Goal: Communication & Community: Answer question/provide support

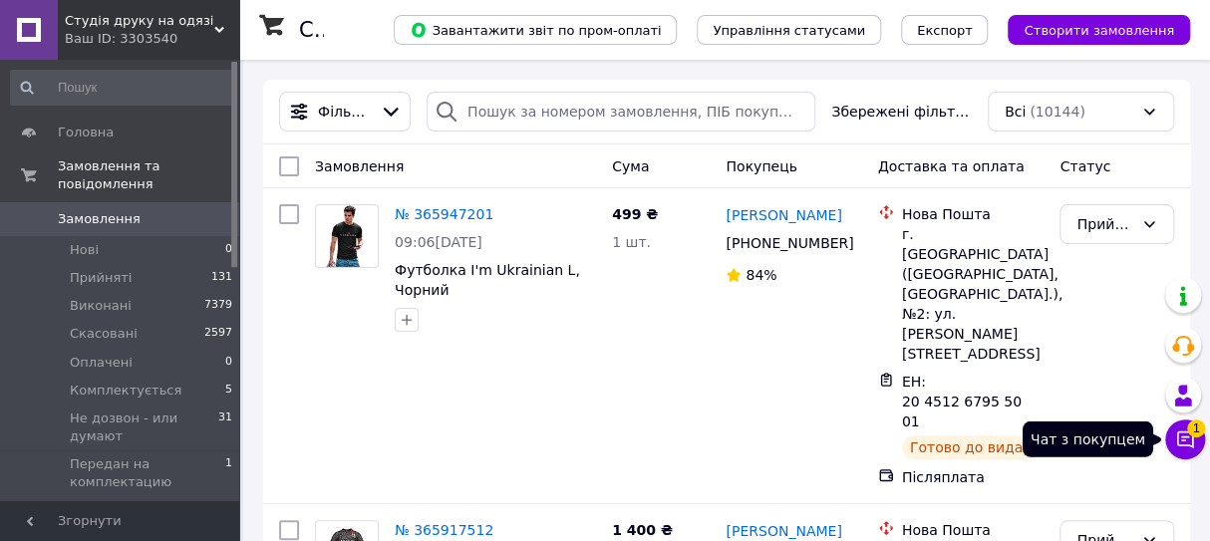
click at [1194, 439] on icon at bounding box center [1185, 440] width 20 height 20
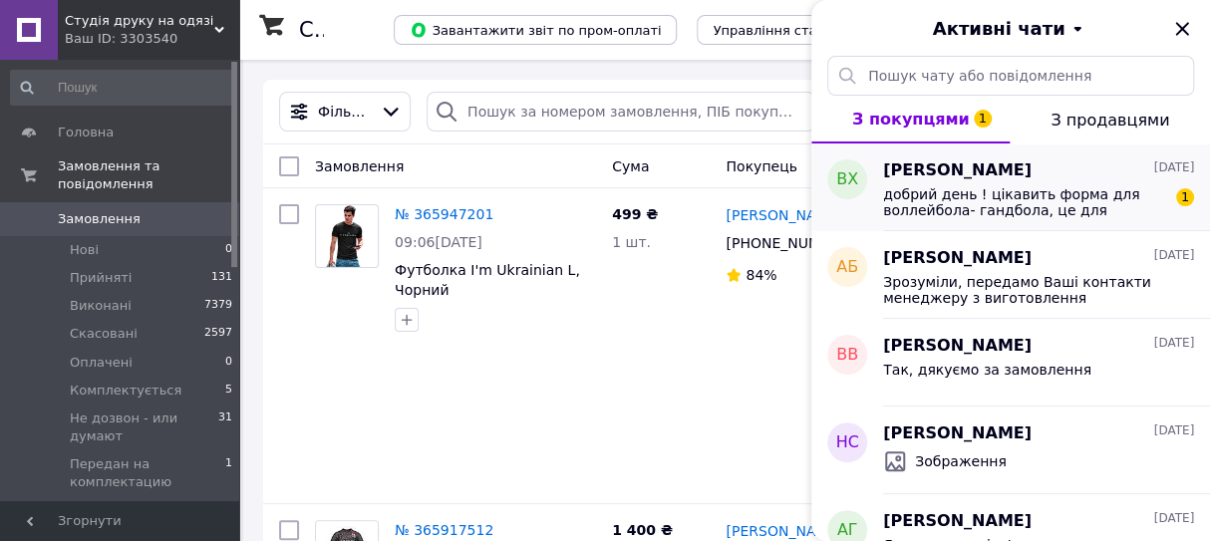
click at [1083, 198] on span "добрий день ! цікавить форма для воллейбола- гандбола, це для зйомки… 2 м - роз…" at bounding box center [1024, 202] width 283 height 32
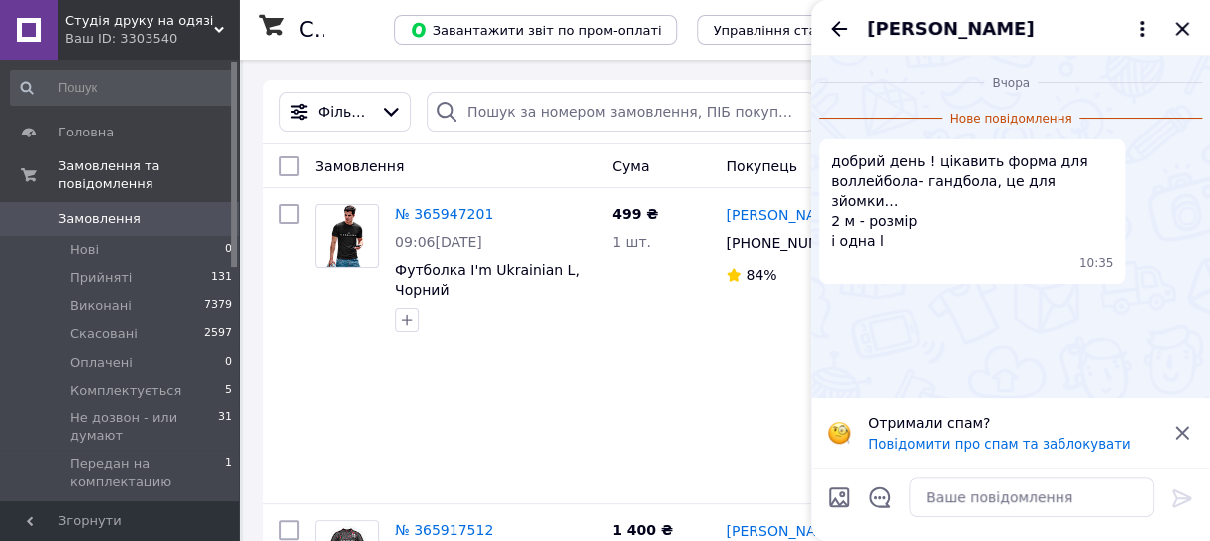
click at [916, 24] on span "[PERSON_NAME]" at bounding box center [950, 29] width 166 height 26
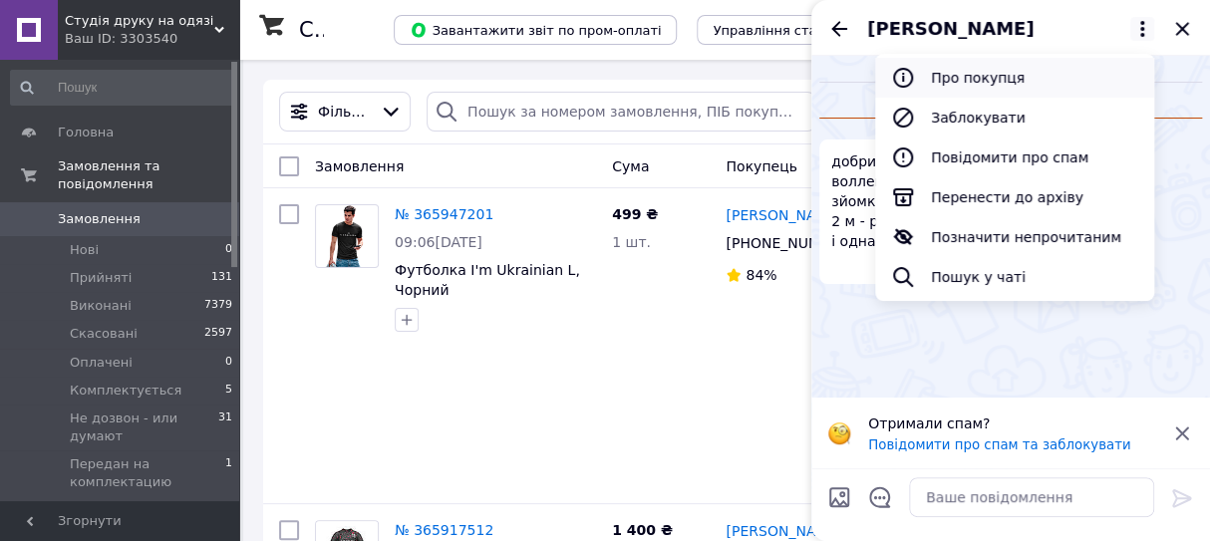
click at [939, 80] on button "Про покупця" at bounding box center [1014, 78] width 279 height 40
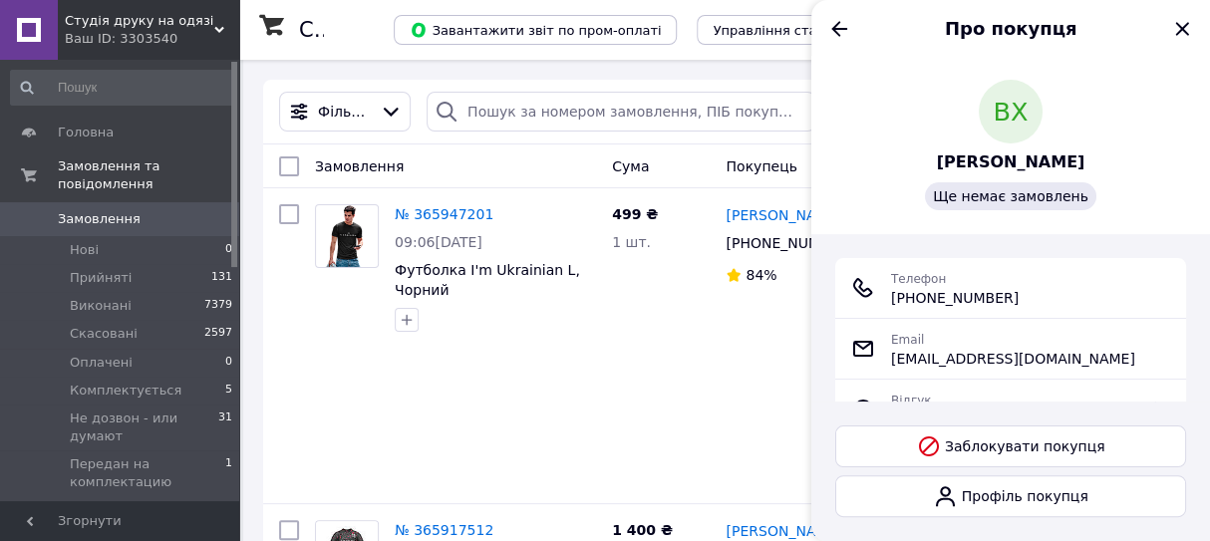
scroll to position [90, 0]
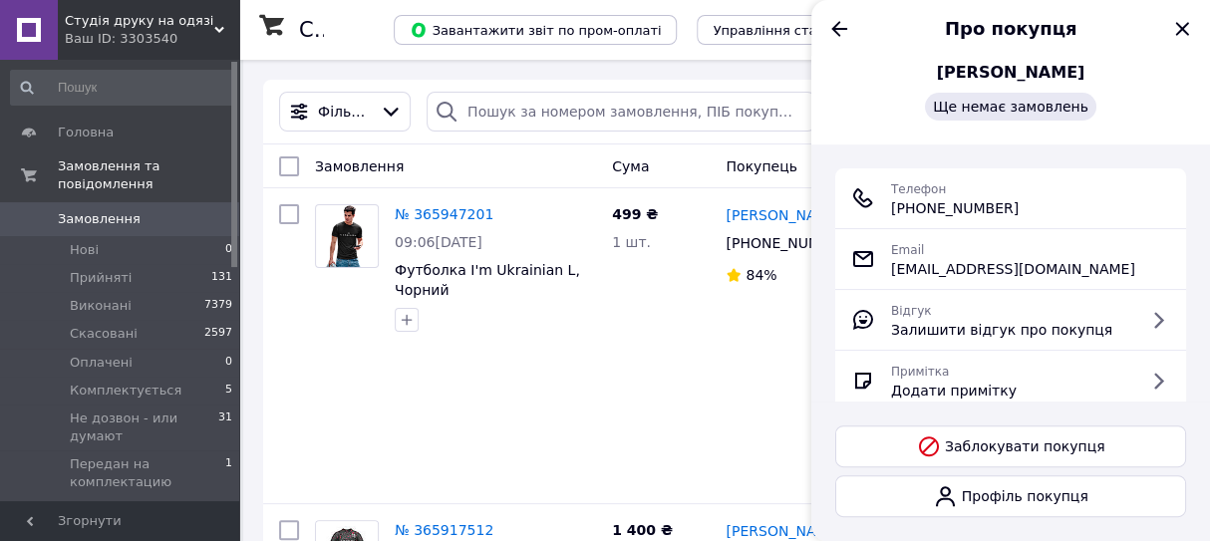
drag, startPoint x: 891, startPoint y: 208, endPoint x: 1042, endPoint y: 216, distance: 150.7
click at [1042, 216] on div "Телефон +380 (98) 007-13-40" at bounding box center [1010, 198] width 319 height 40
copy span "+380 (98) 007-13-40"
click at [835, 28] on icon "Назад" at bounding box center [839, 28] width 16 height 15
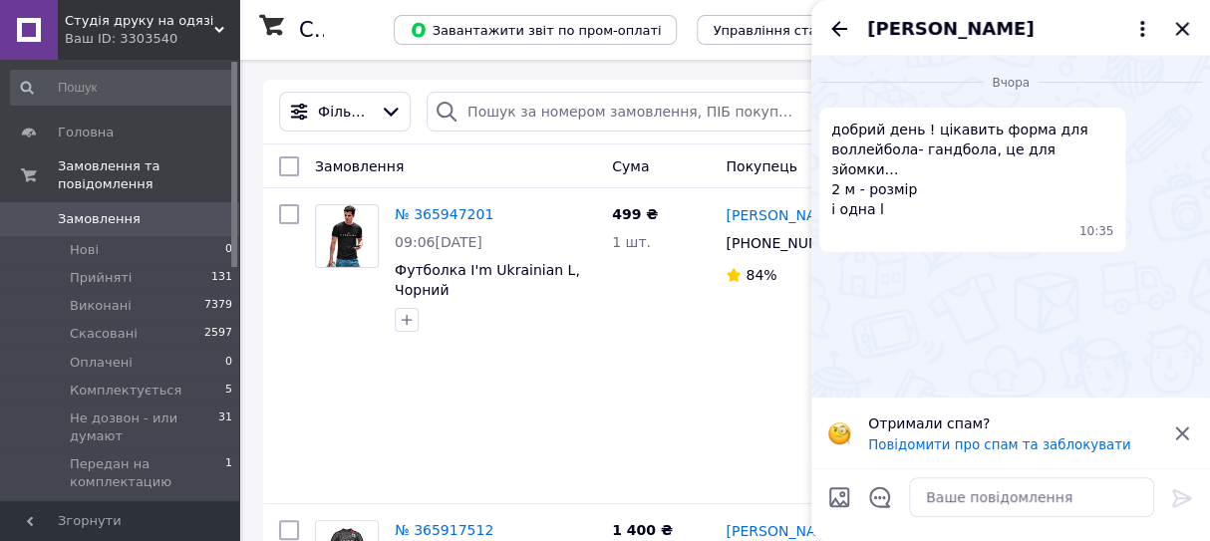
click at [1186, 428] on icon at bounding box center [1181, 433] width 13 height 13
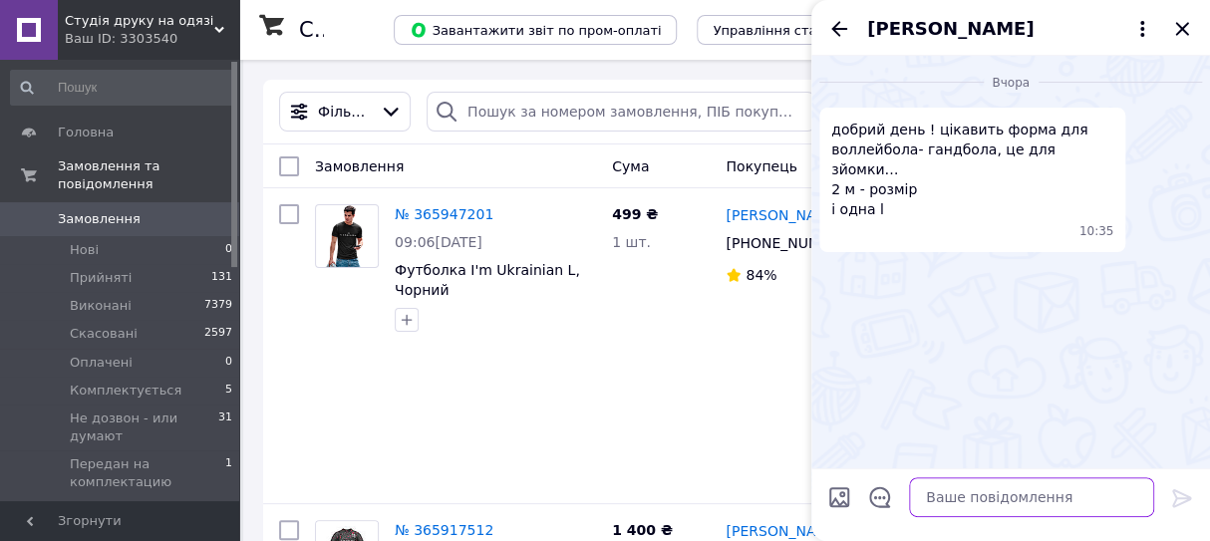
click at [966, 503] on textarea at bounding box center [1031, 497] width 245 height 40
type textarea "L"
type textarea "Д"
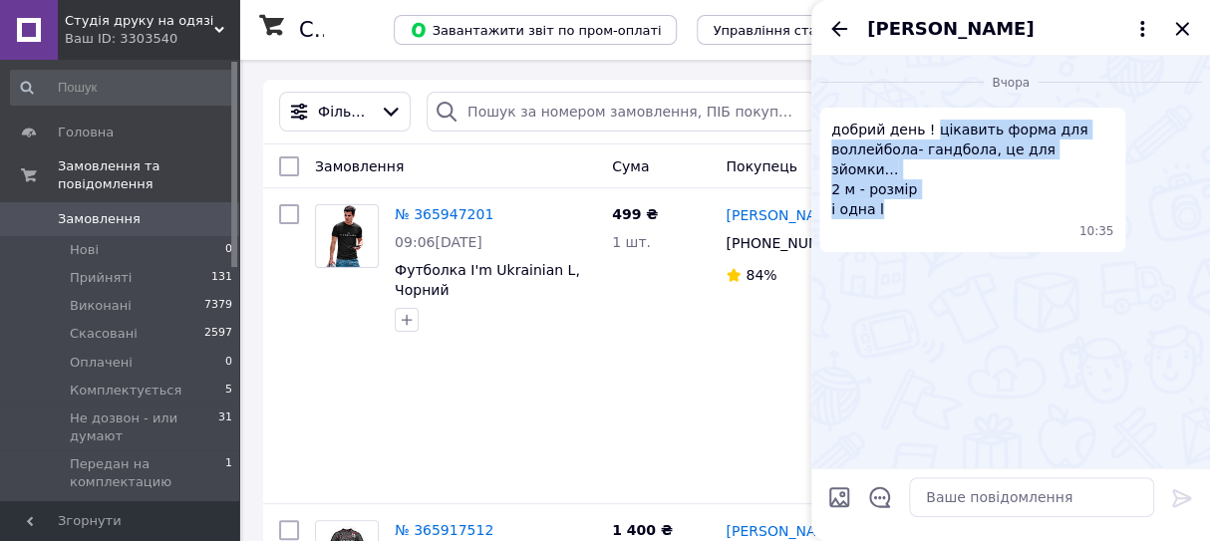
drag, startPoint x: 924, startPoint y: 129, endPoint x: 941, endPoint y: 192, distance: 66.0
click at [941, 192] on span "добрий день ! цікавить форма для воллейбола- гандбола, це для зйомки… 2 м - роз…" at bounding box center [972, 170] width 282 height 100
copy span "цікавить форма для воллейбола- гандбола, це для зйомки… 2 м - розмір і одна l"
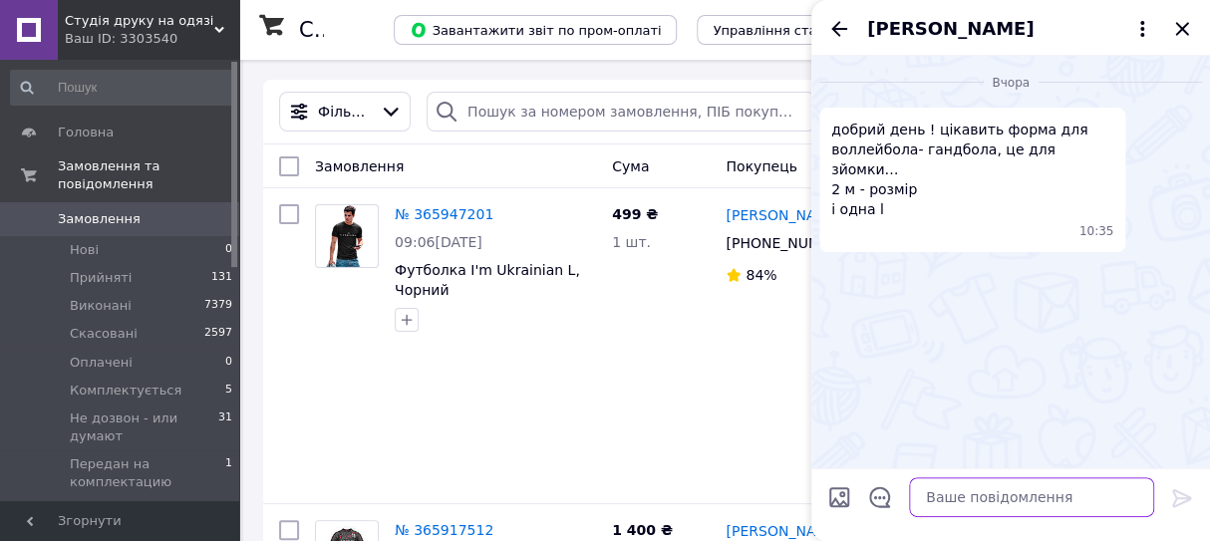
click at [946, 503] on textarea at bounding box center [1031, 497] width 245 height 40
type textarea "Ж"
drag, startPoint x: 934, startPoint y: 494, endPoint x: 966, endPoint y: 499, distance: 32.3
click at [934, 494] on textarea "Добрийдень," at bounding box center [1011, 497] width 285 height 40
click at [981, 506] on textarea "Добрий день," at bounding box center [1011, 497] width 285 height 40
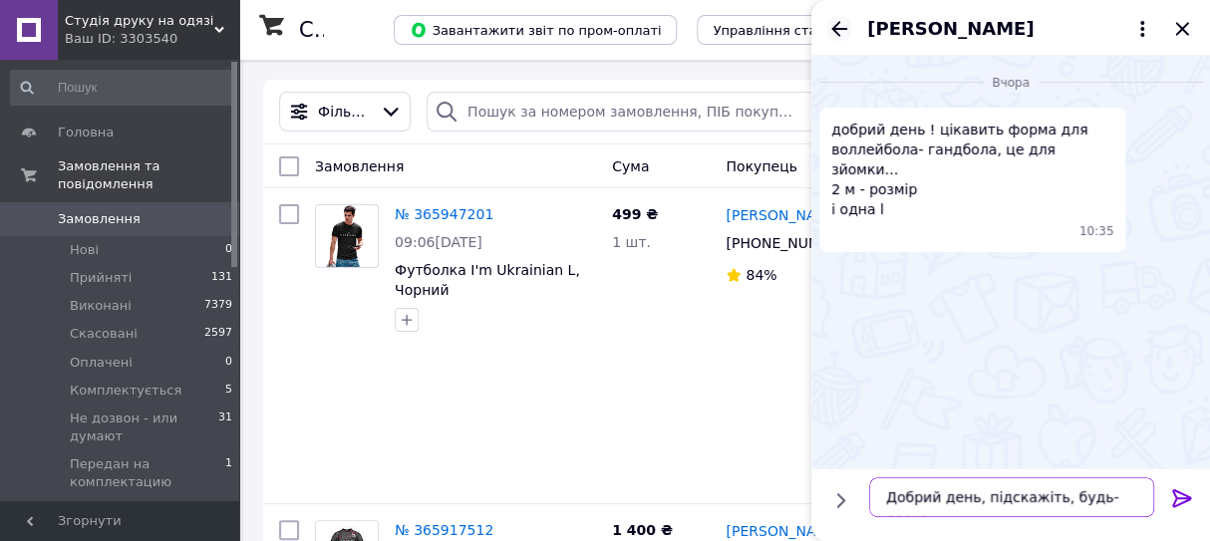
type textarea "Добрий день, підскажіть, будь-ласка,"
click at [836, 33] on icon "Назад" at bounding box center [839, 28] width 16 height 15
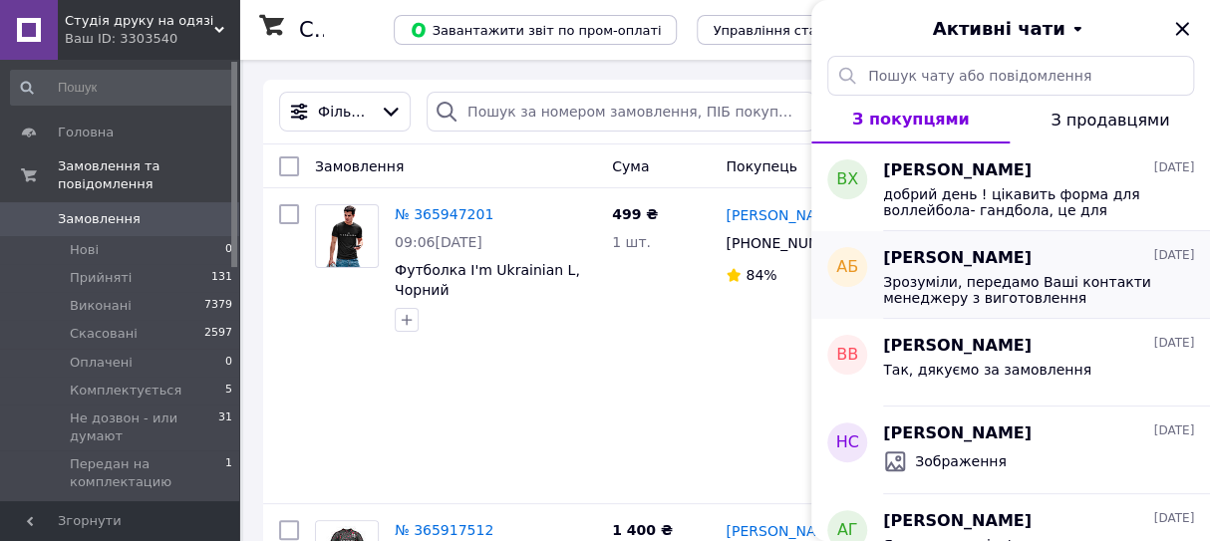
click at [1006, 278] on span "Зрозуміли, передамо Ваші контакти менеджеру з виготовлення спортивної форми, во…" at bounding box center [1024, 290] width 283 height 32
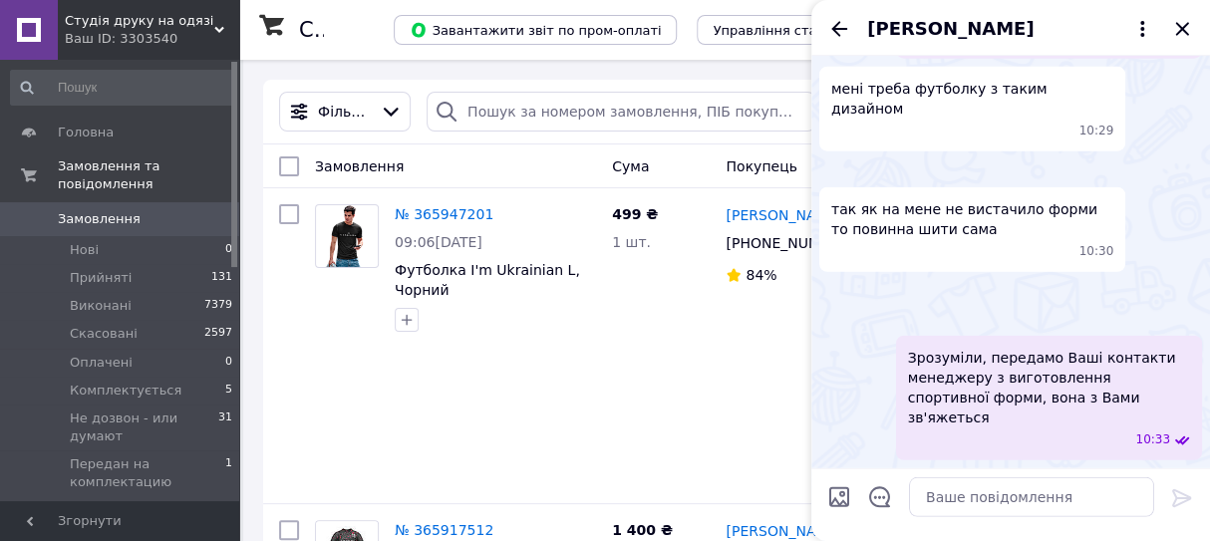
scroll to position [3695, 0]
click at [828, 36] on icon "Назад" at bounding box center [839, 29] width 24 height 24
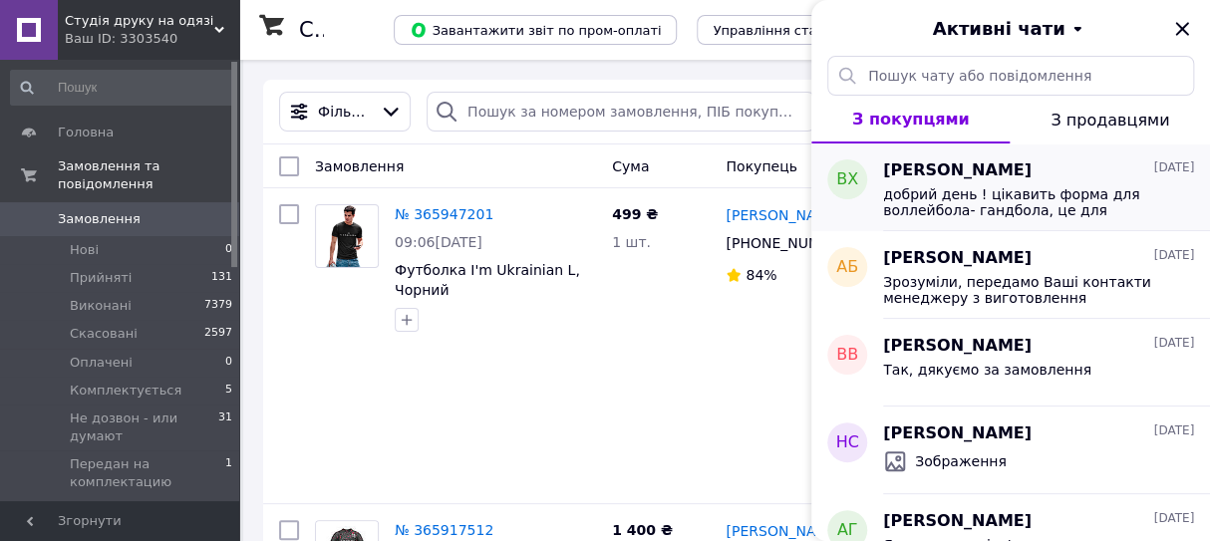
click at [958, 202] on span "добрий день ! цікавить форма для воллейбола- гандбола, це для зйомки… 2 м - роз…" at bounding box center [1024, 202] width 283 height 32
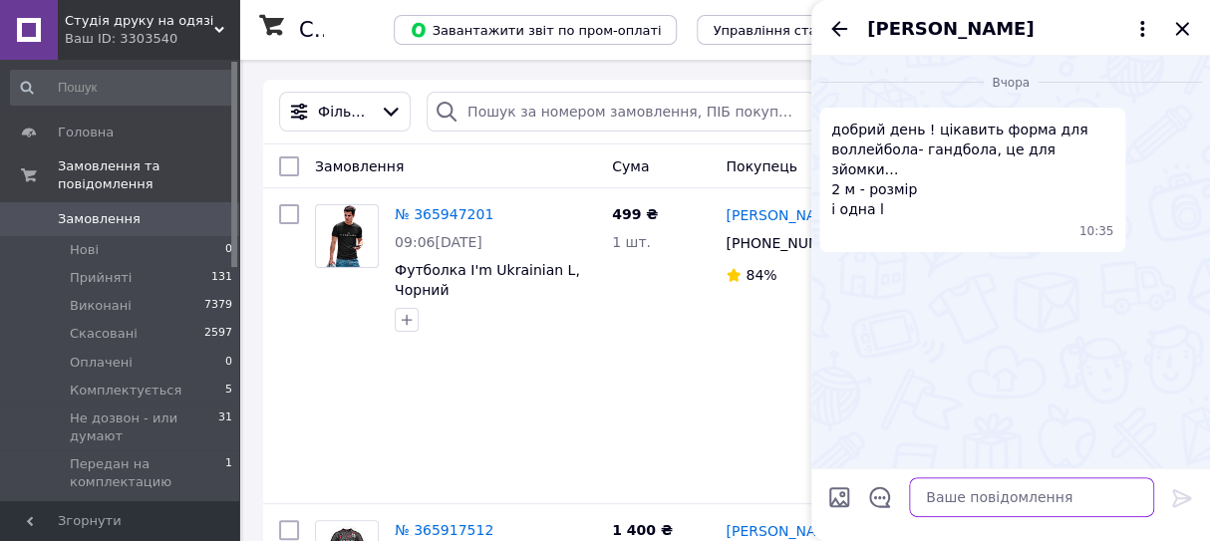
click at [995, 502] on textarea at bounding box center [1031, 497] width 245 height 40
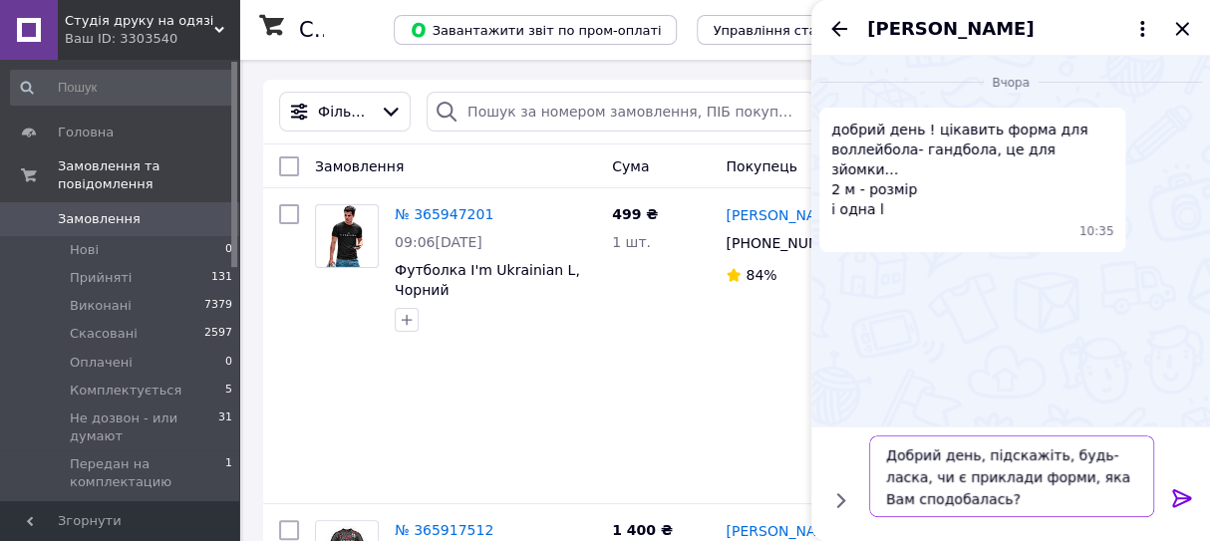
type textarea "Добрий день, підскажіть, будь-ласка, чи є приклади форми, яка Вам сподобалась?"
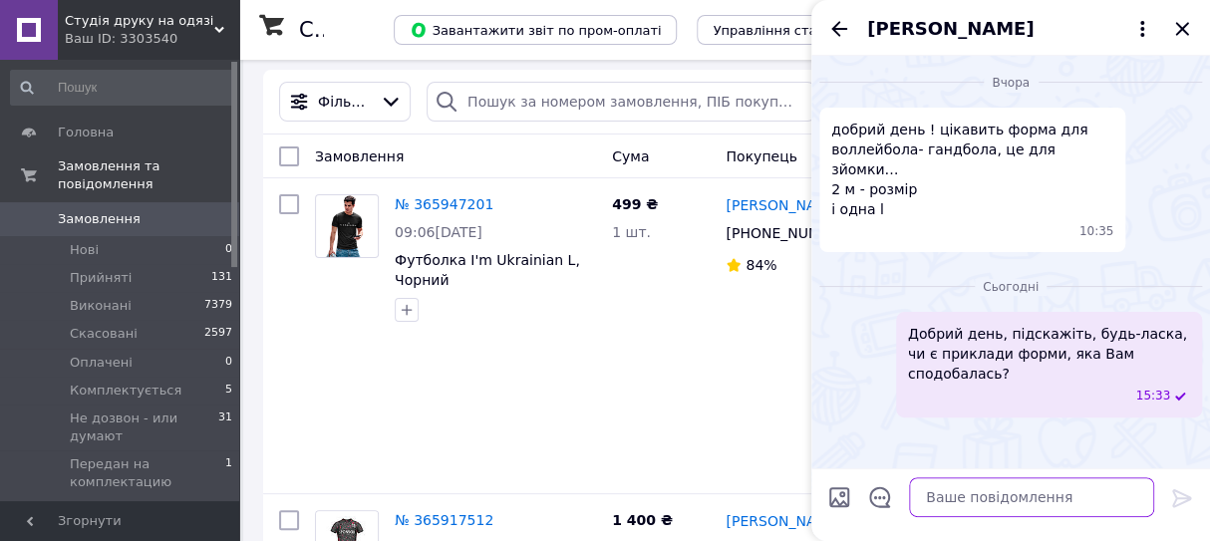
scroll to position [0, 0]
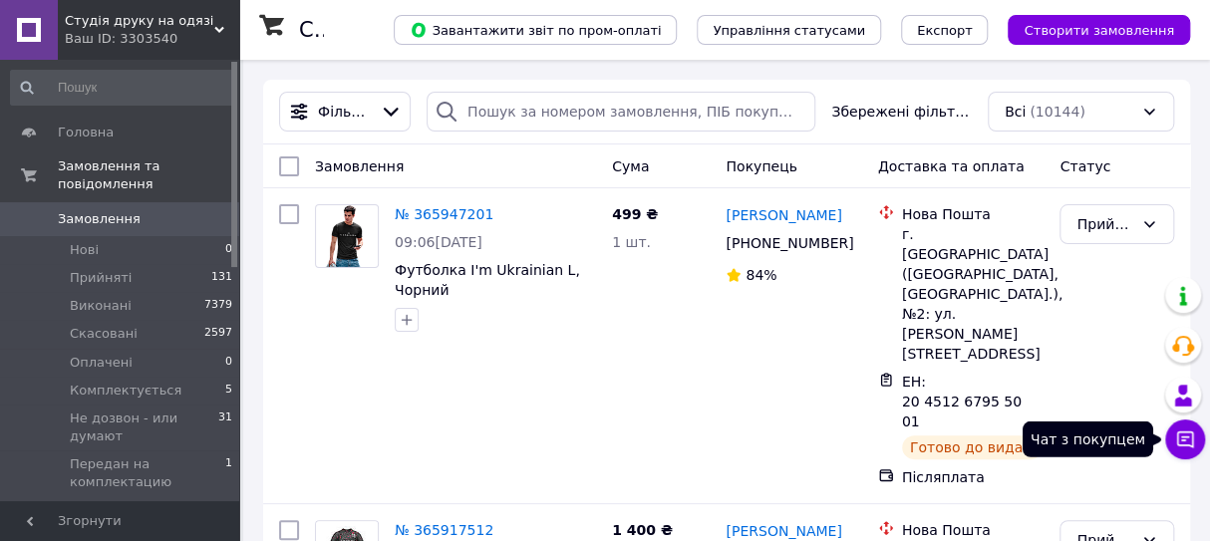
click at [1182, 430] on icon at bounding box center [1185, 440] width 20 height 20
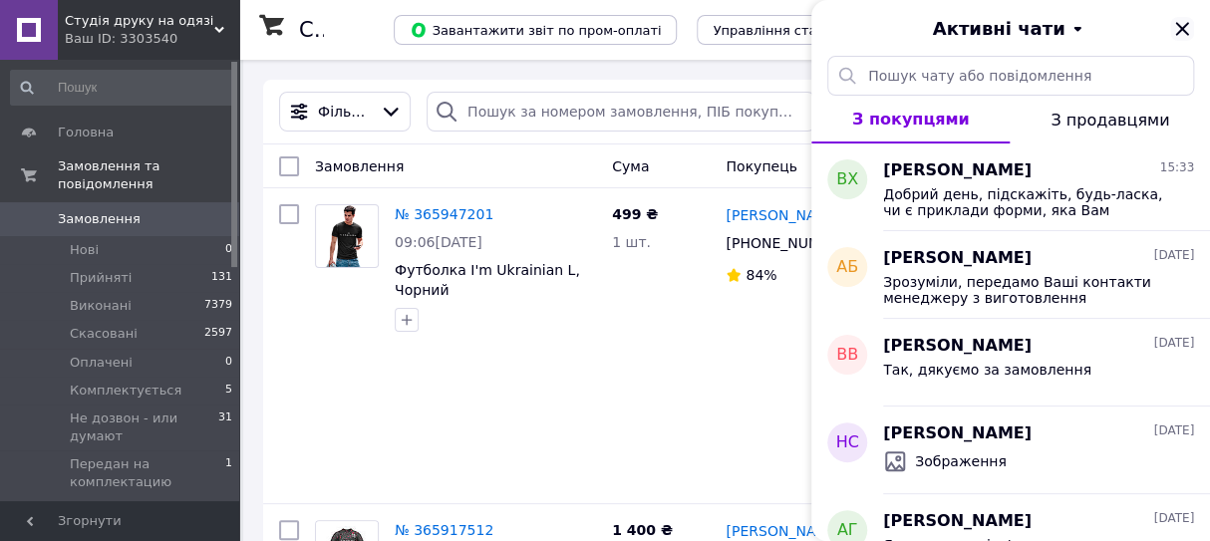
click at [1185, 32] on icon "Закрити" at bounding box center [1181, 28] width 13 height 13
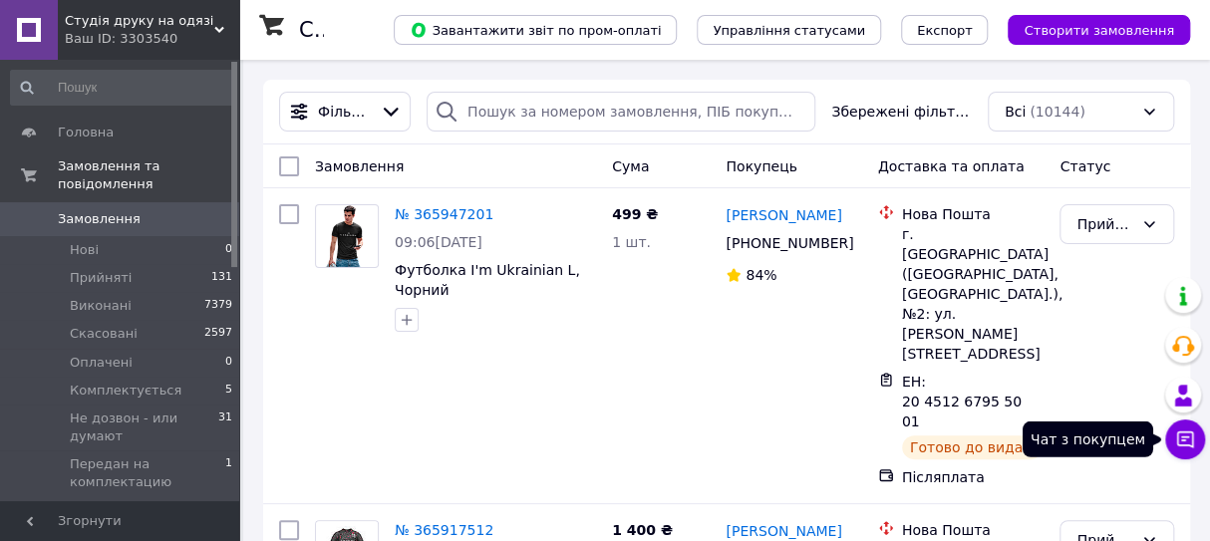
click at [1194, 441] on icon at bounding box center [1185, 440] width 20 height 20
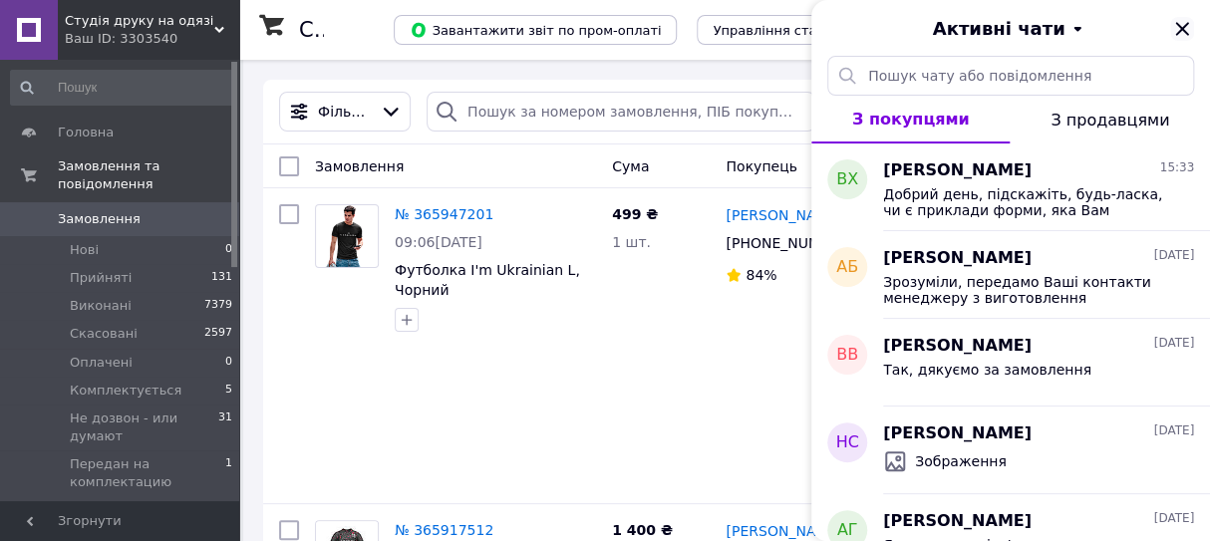
click at [1173, 24] on icon "Закрити" at bounding box center [1182, 29] width 24 height 24
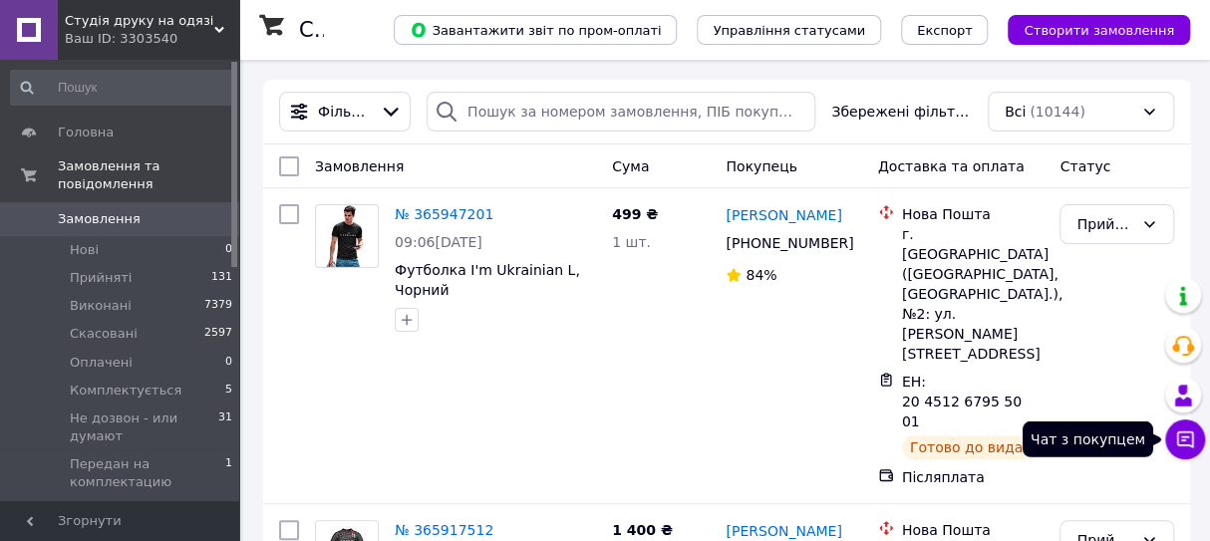
click at [1171, 439] on button "Чат з покупцем" at bounding box center [1185, 440] width 40 height 40
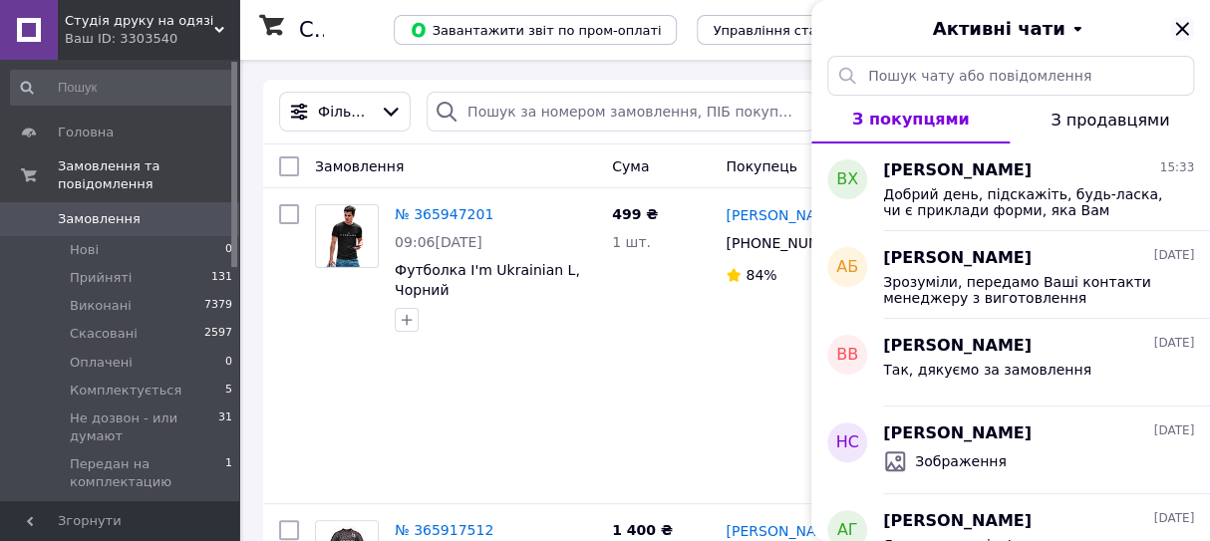
click at [1182, 32] on icon "Закрити" at bounding box center [1182, 29] width 24 height 24
